Goal: Information Seeking & Learning: Learn about a topic

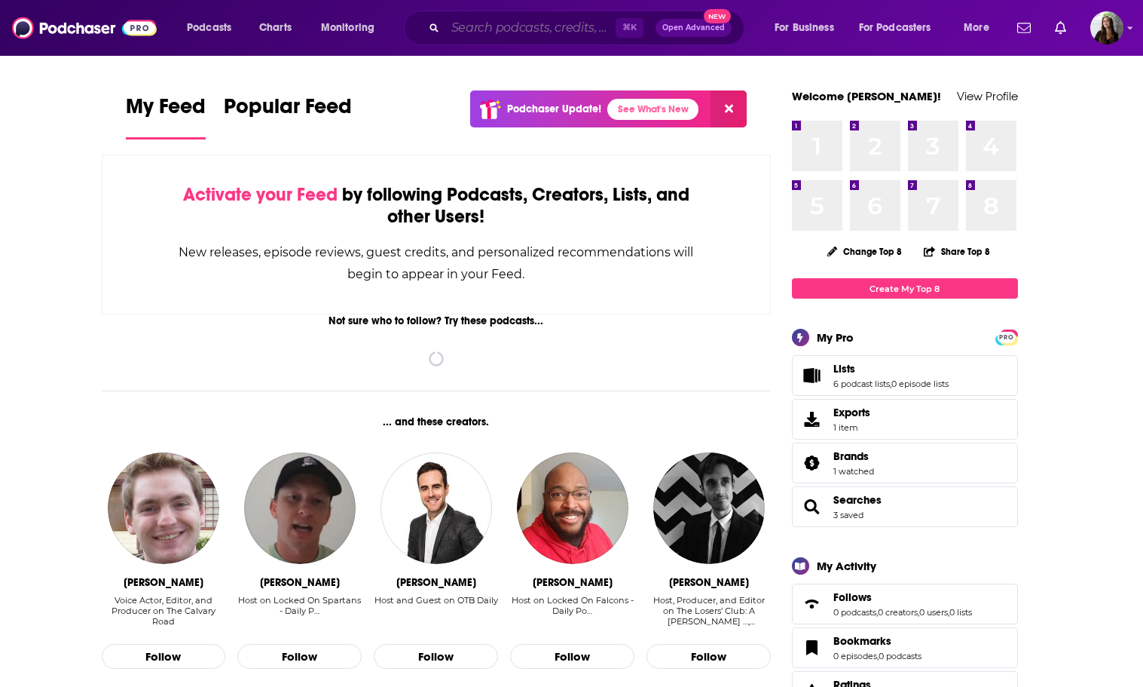
click at [532, 33] on input "Search podcasts, credits, & more..." at bounding box center [530, 28] width 170 height 24
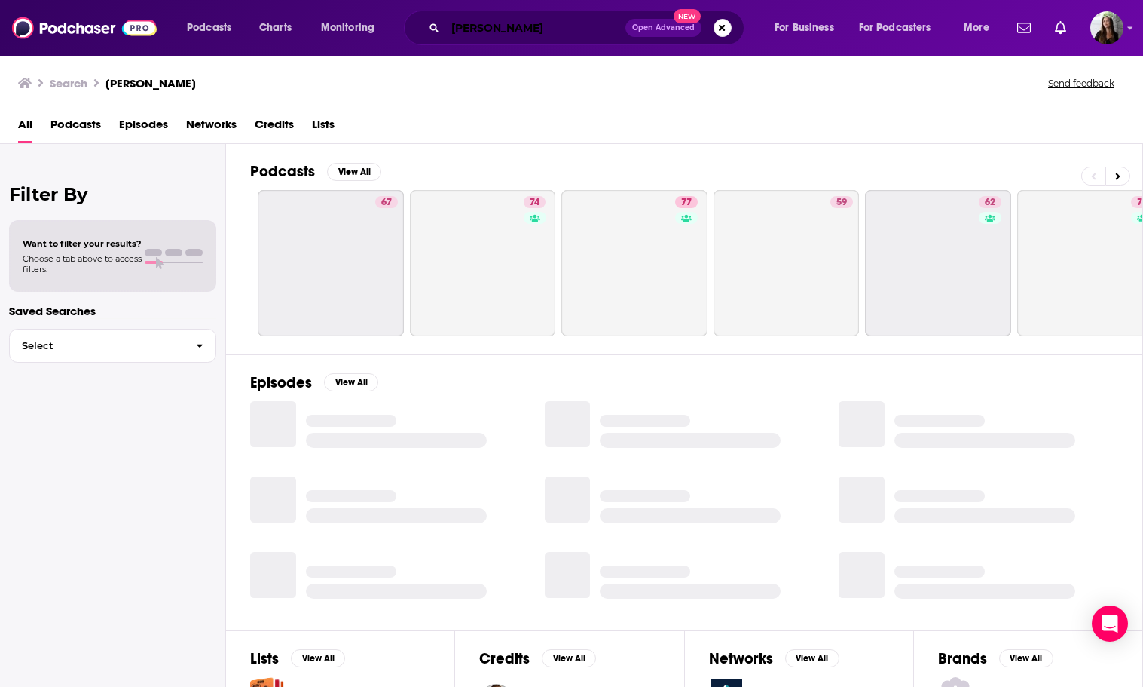
click at [507, 26] on input "[PERSON_NAME]" at bounding box center [535, 28] width 180 height 24
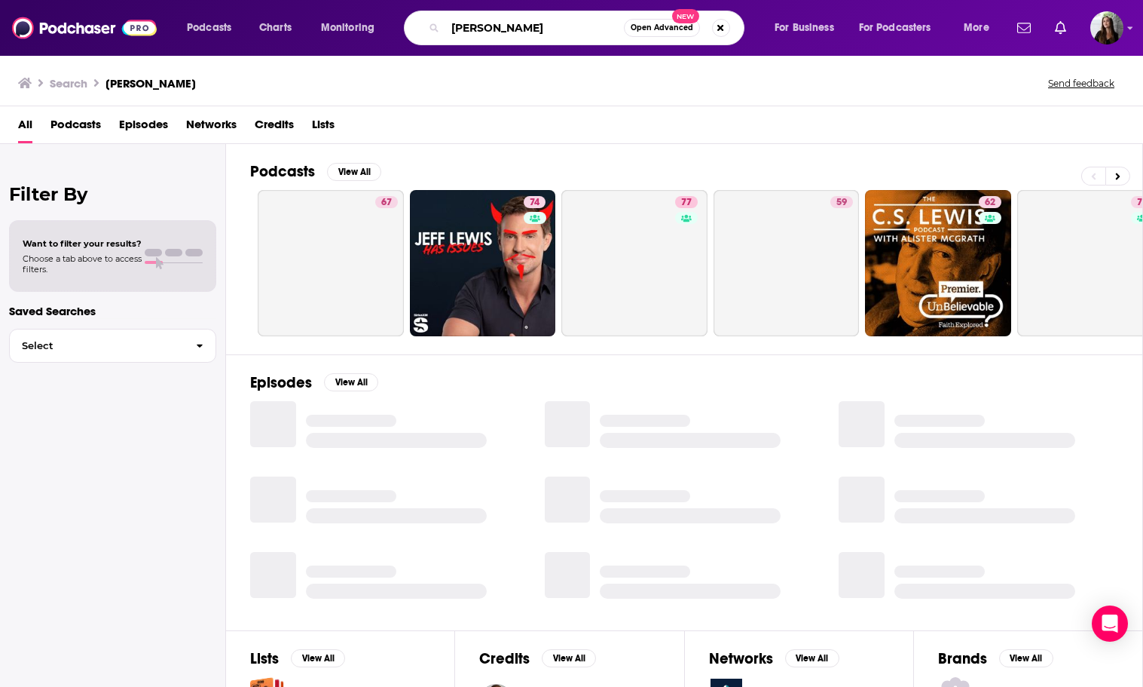
click at [507, 26] on input "[PERSON_NAME]" at bounding box center [534, 28] width 179 height 24
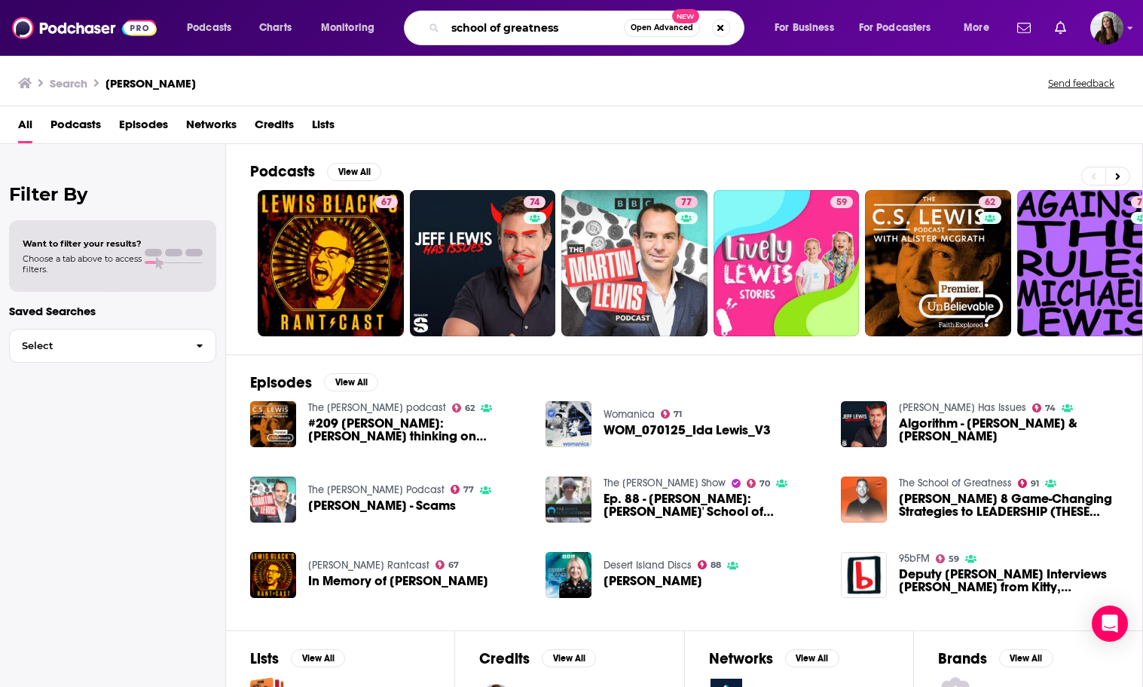
type input "school of greatness"
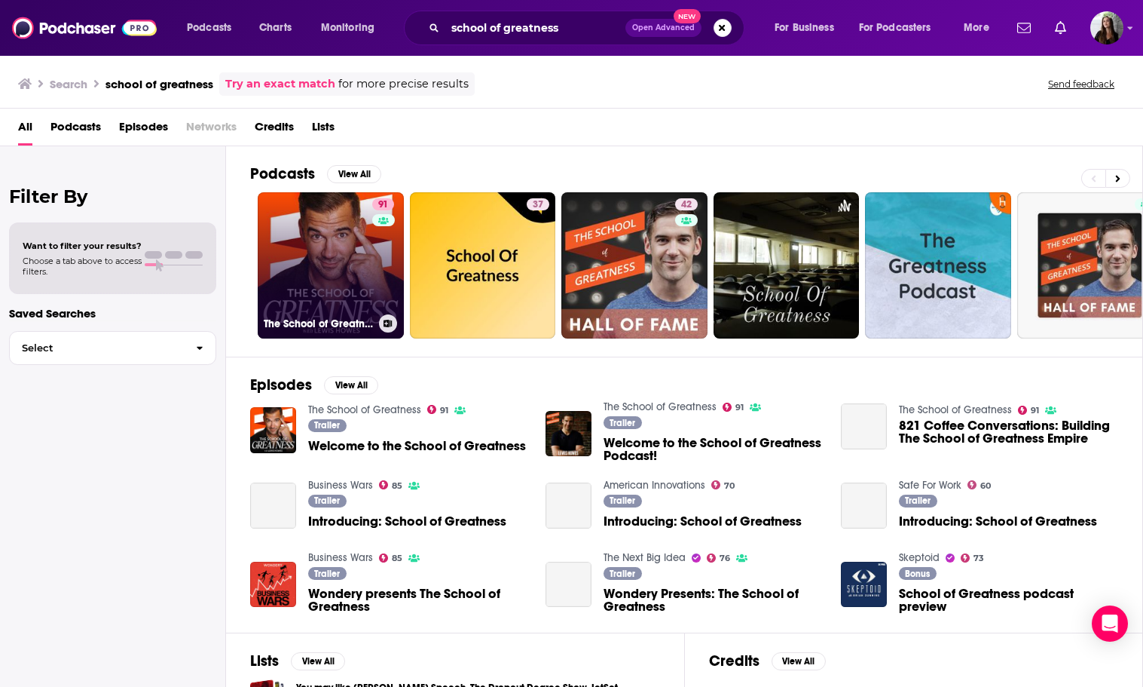
click at [308, 286] on link "91 The School of Greatness" at bounding box center [331, 265] width 146 height 146
